Goal: Check status: Check status

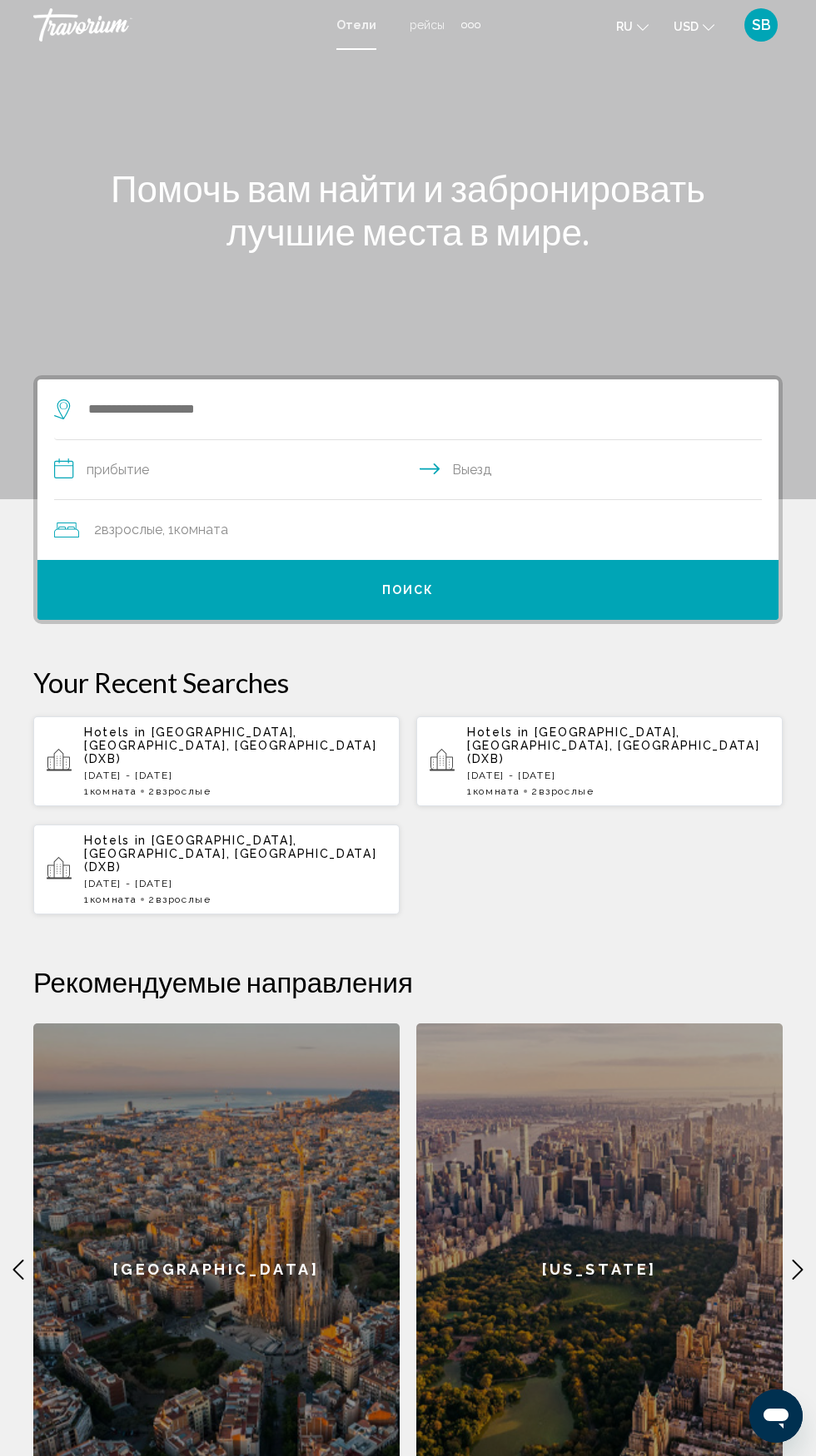
click at [763, 17] on span "SB" at bounding box center [761, 25] width 19 height 17
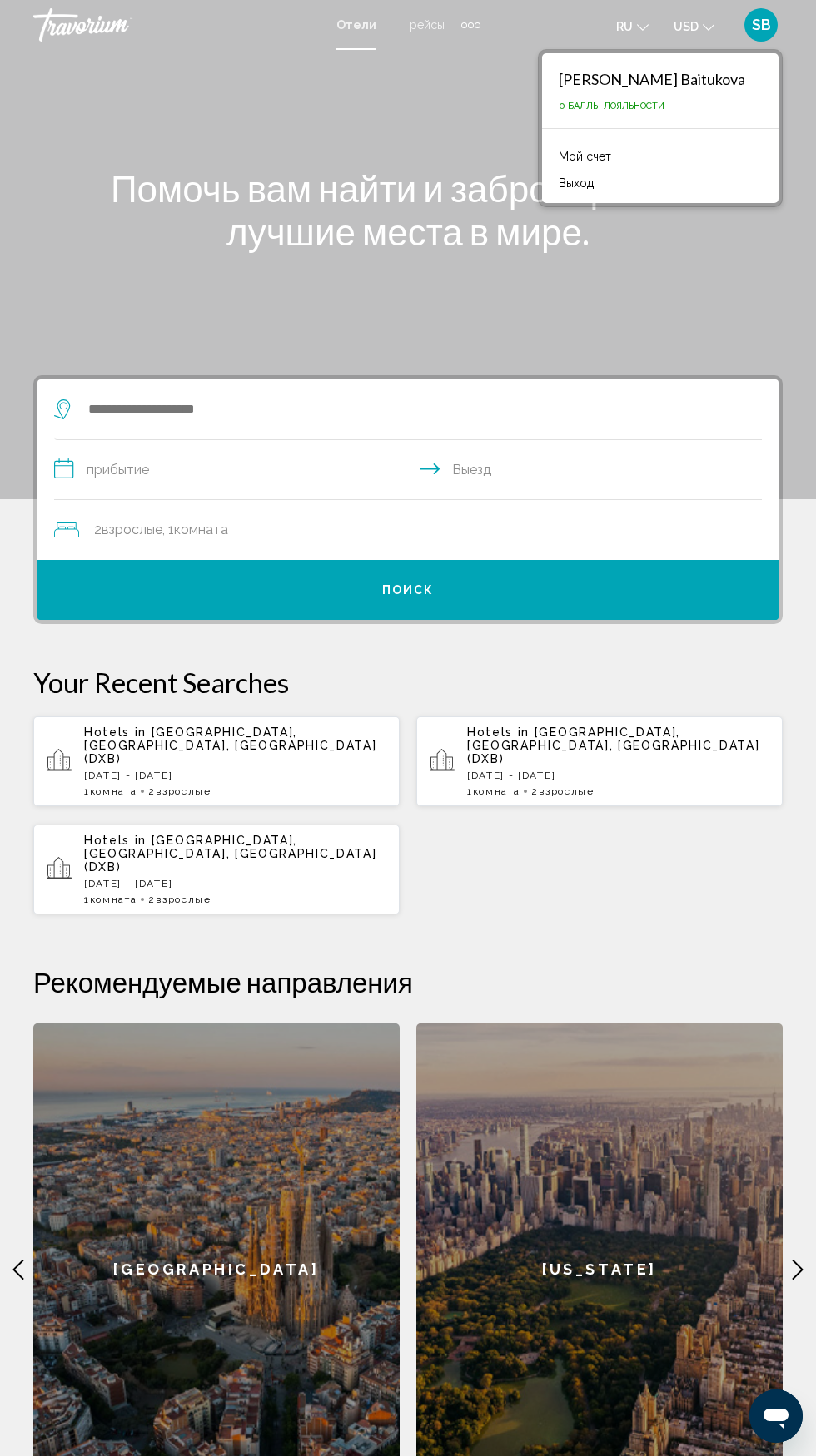
click at [620, 153] on link "Мой счет" at bounding box center [585, 157] width 69 height 22
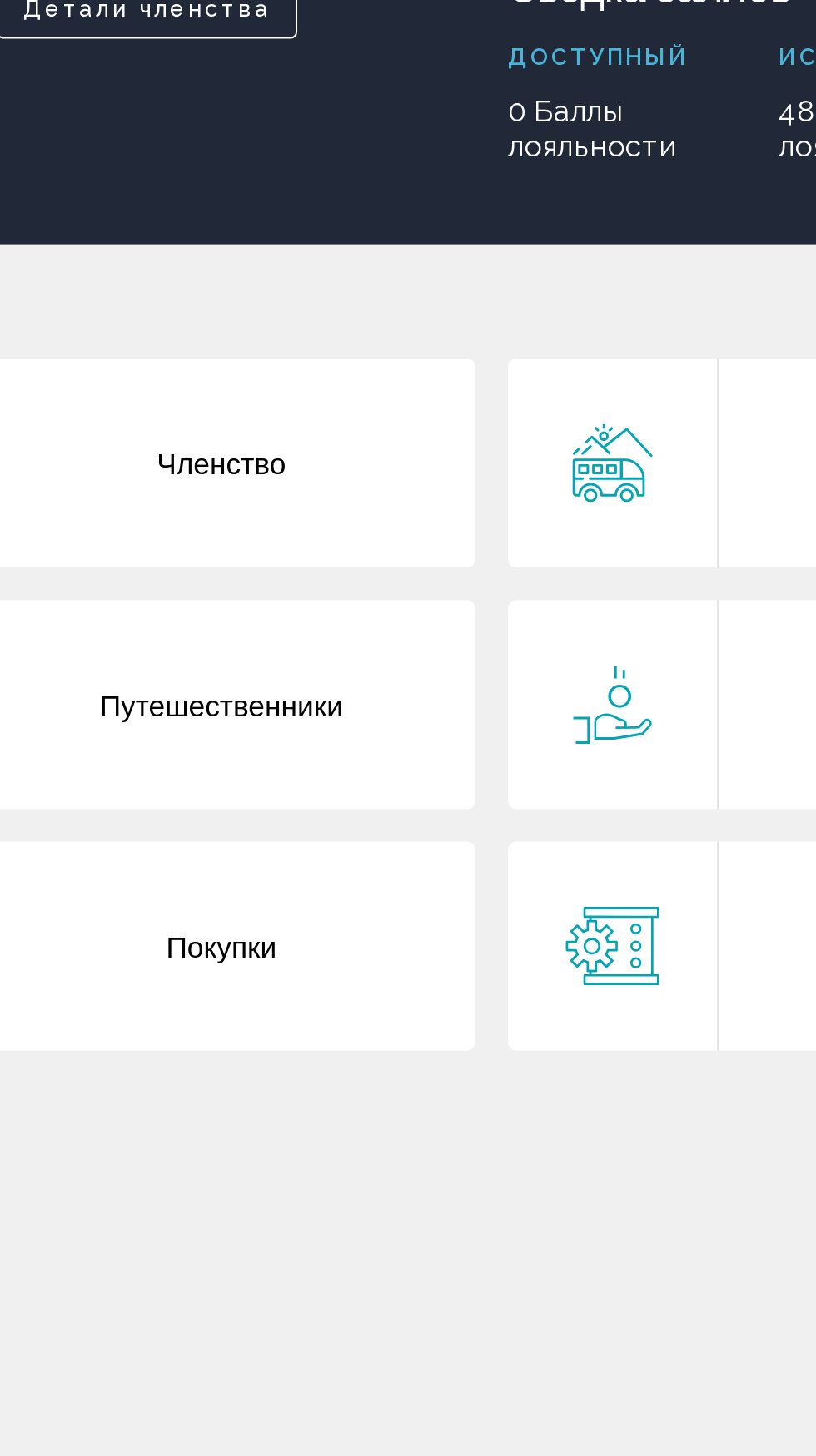
click at [243, 749] on div "Покупки" at bounding box center [270, 746] width 259 height 106
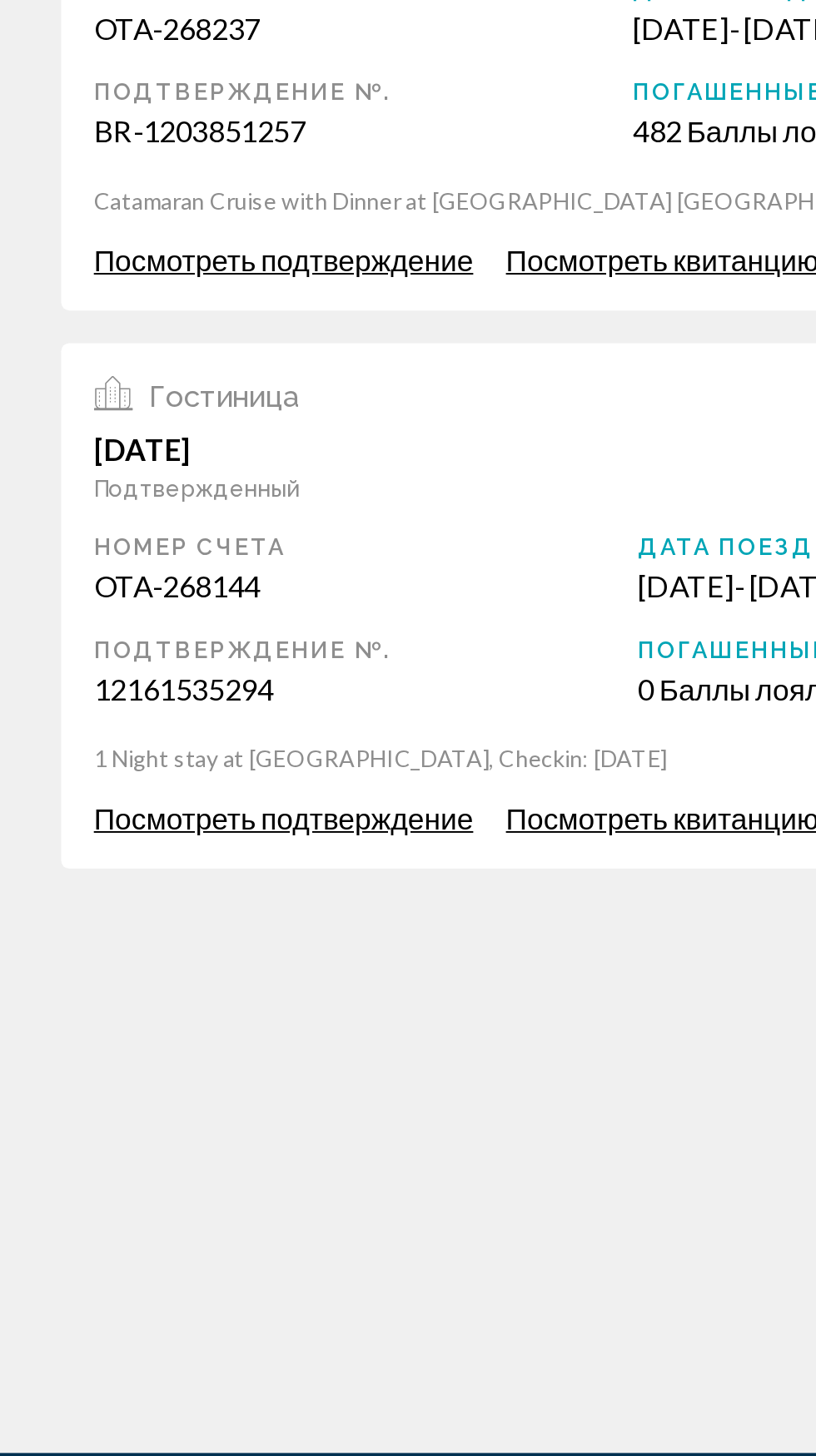
click at [108, 369] on span "Посмотреть подтверждение" at bounding box center [147, 360] width 193 height 18
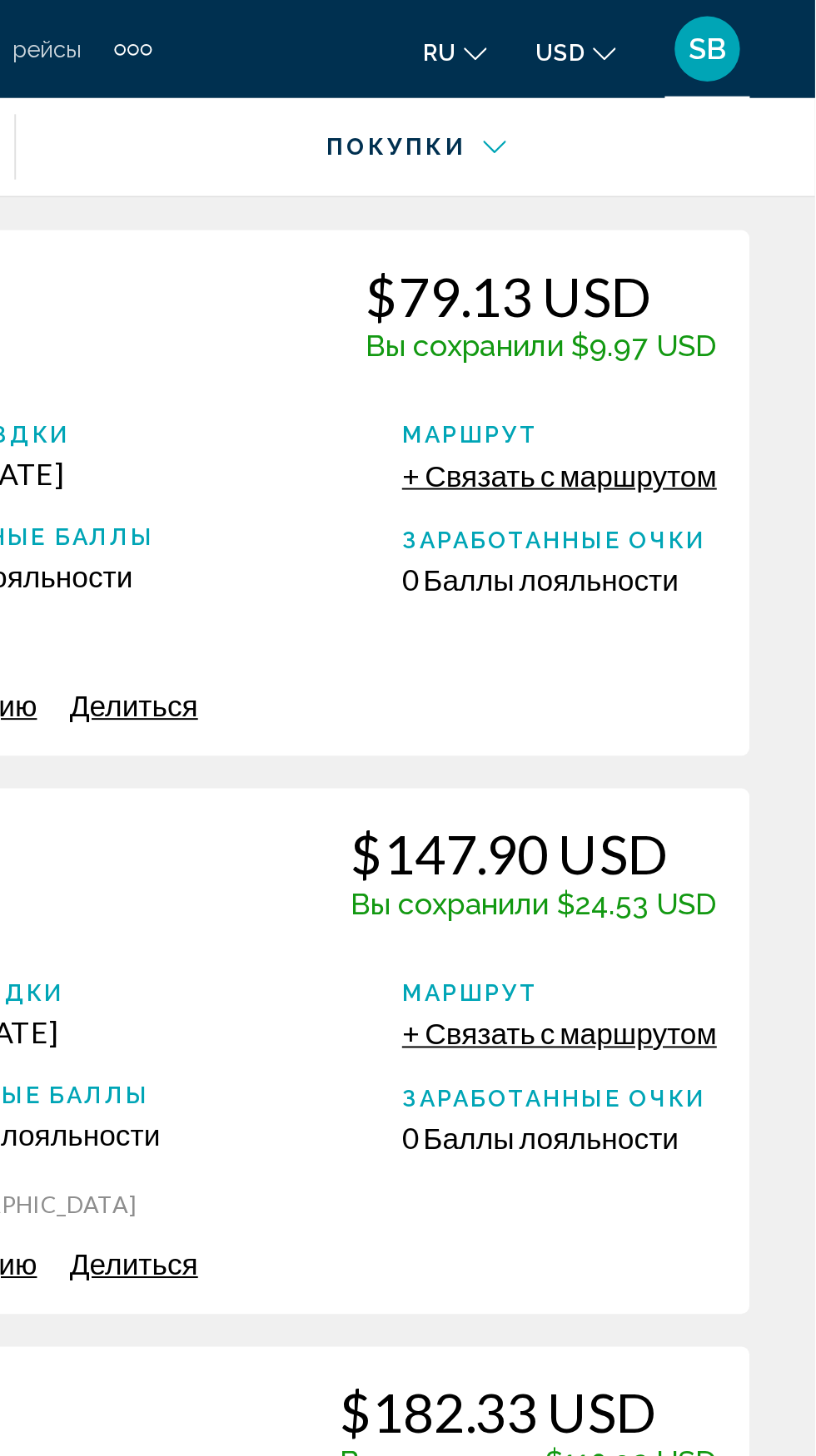
click at [798, 575] on div "Активность [DATE] Подтвержденный $79.13 USD Вы сохранили $9.97 USD Номер счета …" at bounding box center [408, 536] width 816 height 837
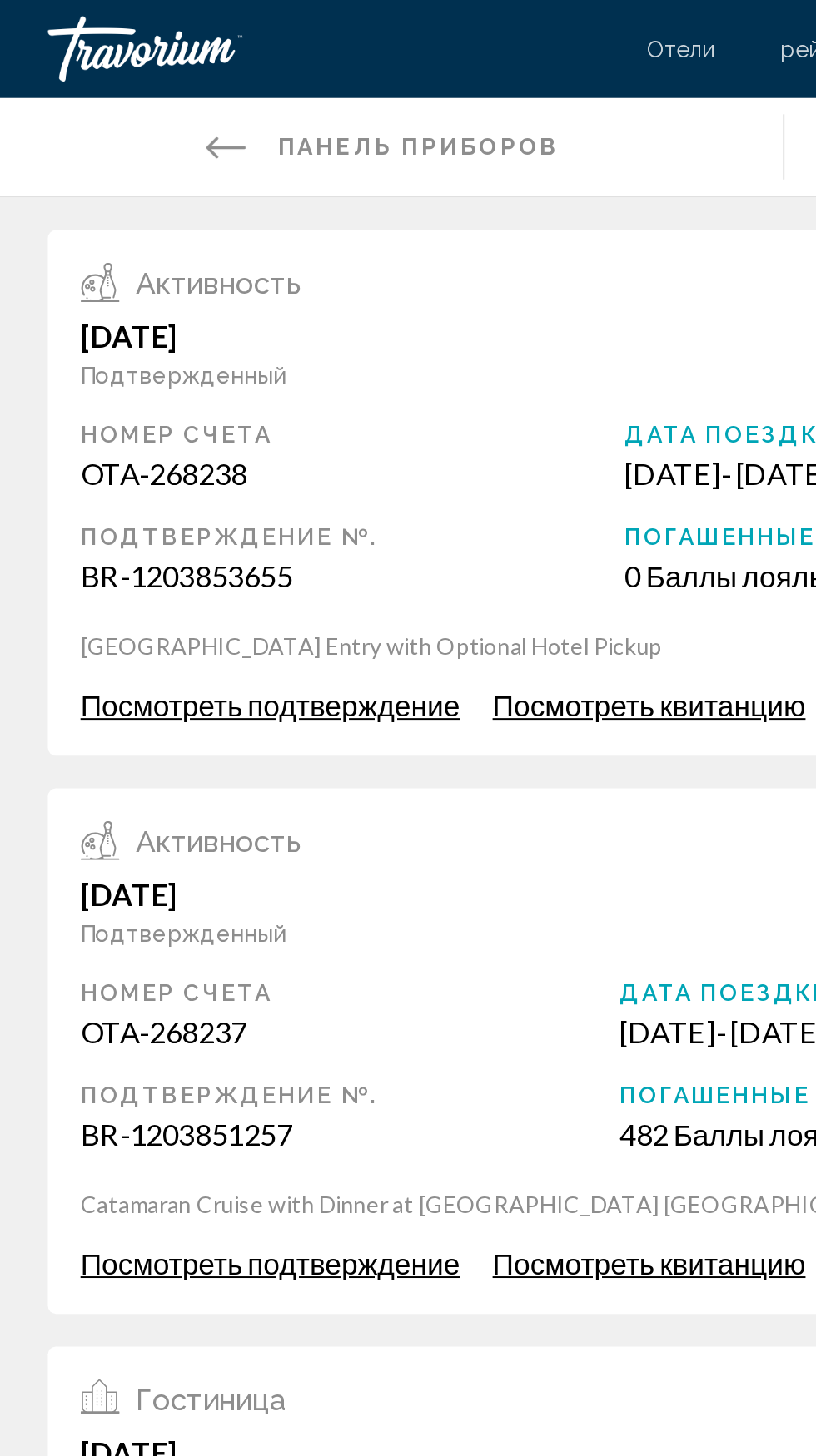
click at [192, 369] on span "Посмотреть подтверждение" at bounding box center [147, 360] width 193 height 18
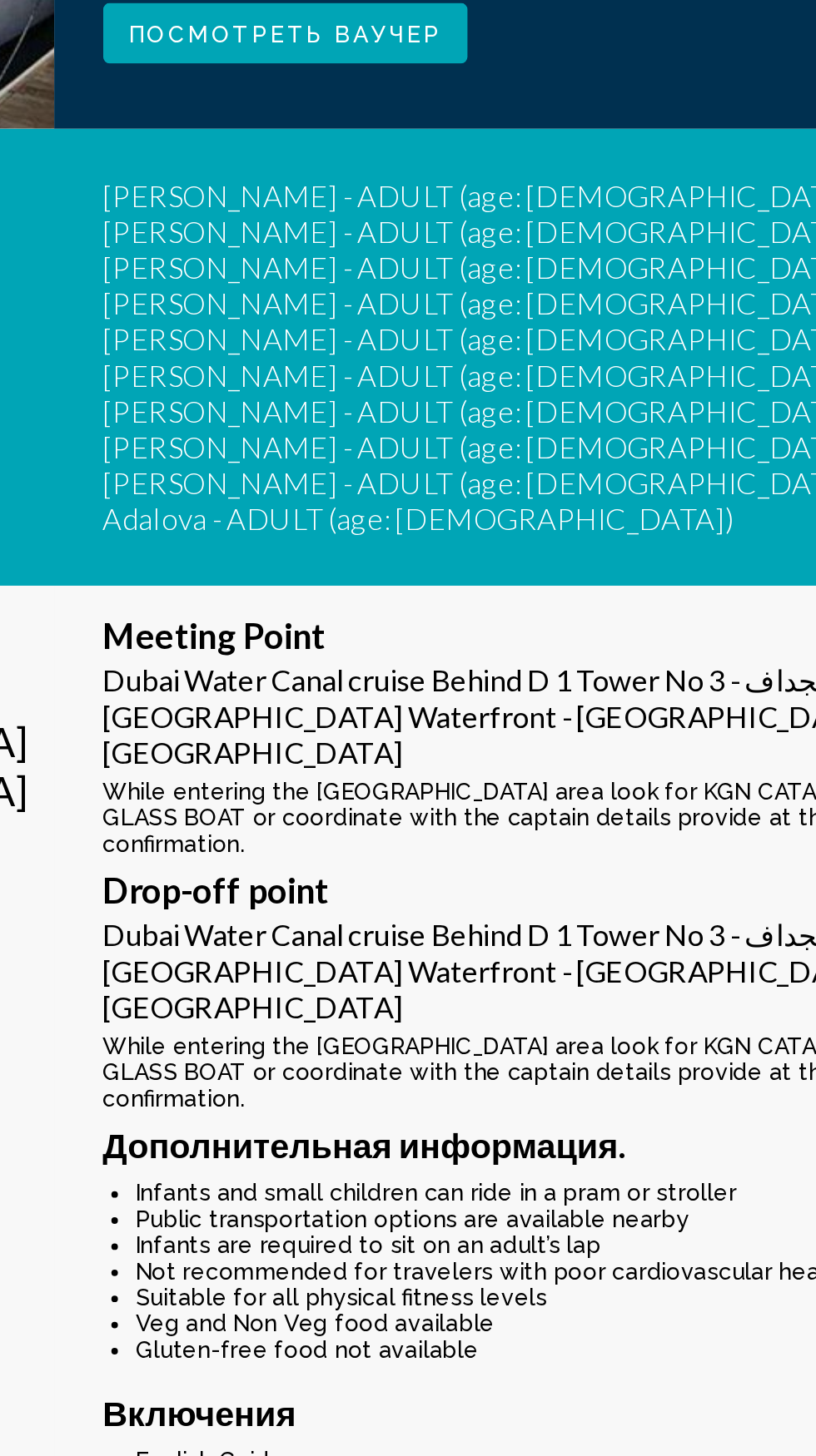
scroll to position [195, 0]
